Goal: Obtain resource: Obtain resource

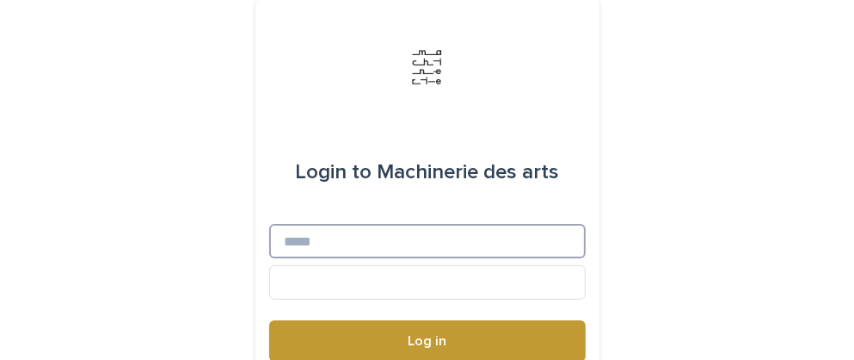
click at [337, 245] on input "Email" at bounding box center [427, 241] width 317 height 34
type input "**********"
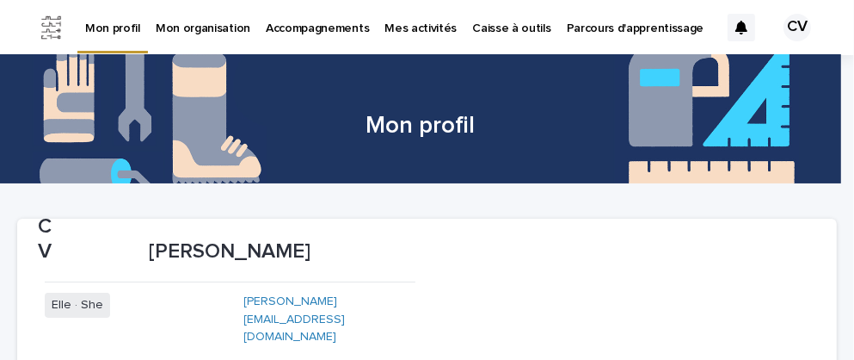
click at [499, 25] on p "Caisse à outils" at bounding box center [511, 18] width 78 height 36
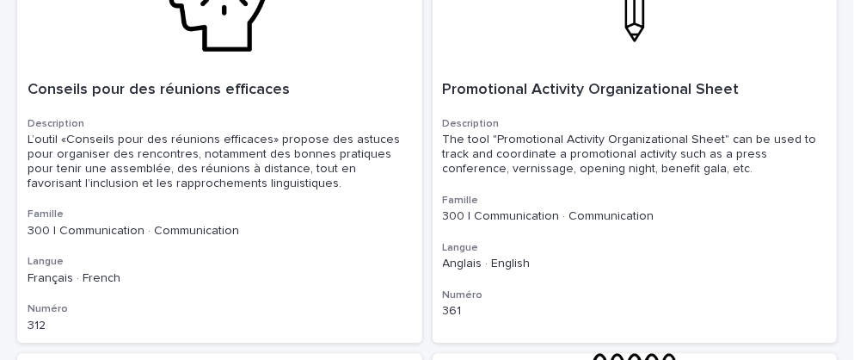
scroll to position [2184, 0]
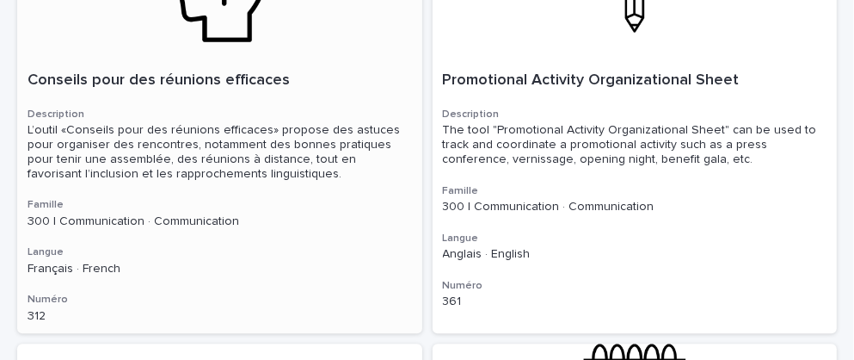
click at [128, 75] on p "Conseils pour des réunions efficaces" at bounding box center [220, 80] width 385 height 19
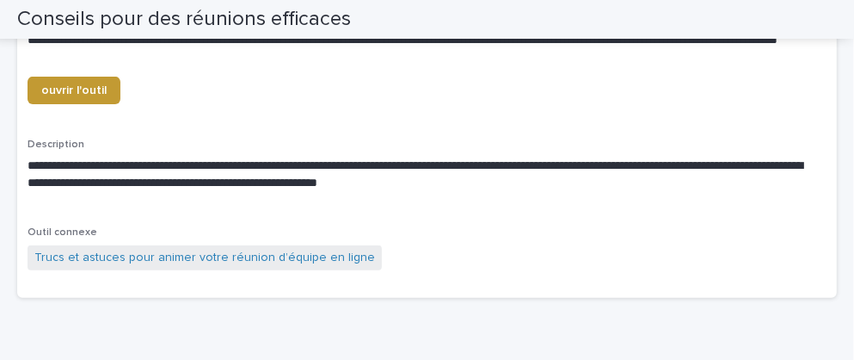
scroll to position [170, 0]
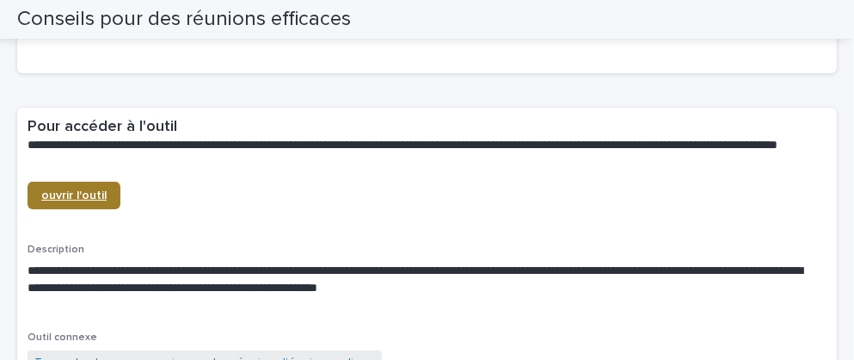
click at [74, 194] on span "ouvrir l'outil" at bounding box center [73, 195] width 65 height 12
